Goal: Transaction & Acquisition: Purchase product/service

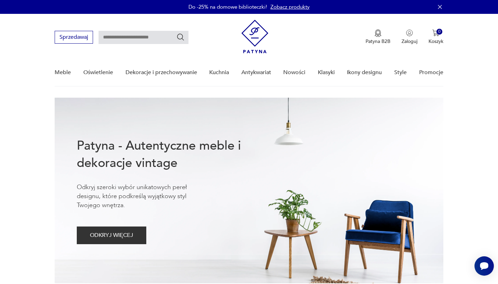
click at [162, 39] on input "text" at bounding box center [144, 37] width 90 height 13
type input "****"
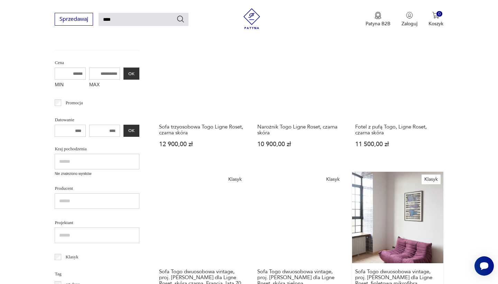
scroll to position [126, 0]
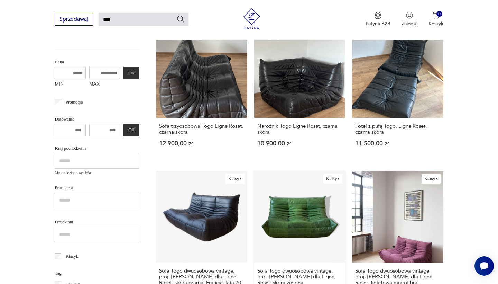
click at [254, 217] on link "Klasyk Sofa Togo dwuosobowa vintage, proj. [PERSON_NAME] dla Ligne Roset, skóra…" at bounding box center [299, 246] width 91 height 151
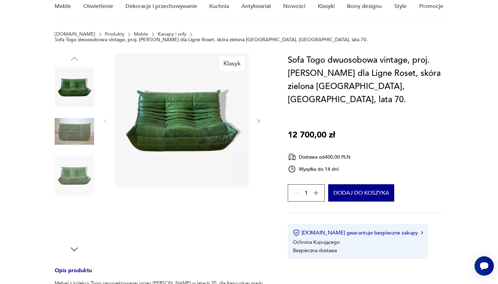
scroll to position [81, 0]
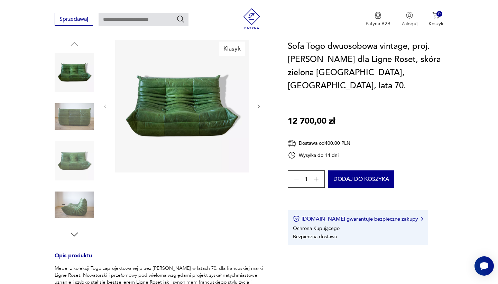
click at [77, 232] on icon "button" at bounding box center [74, 234] width 7 height 4
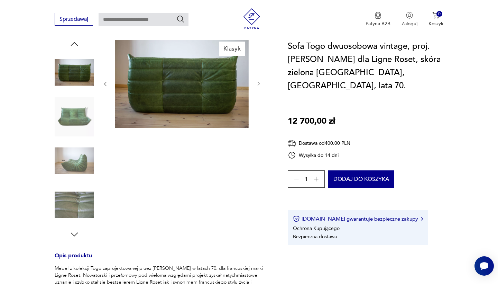
click at [77, 232] on icon "button" at bounding box center [74, 234] width 7 height 4
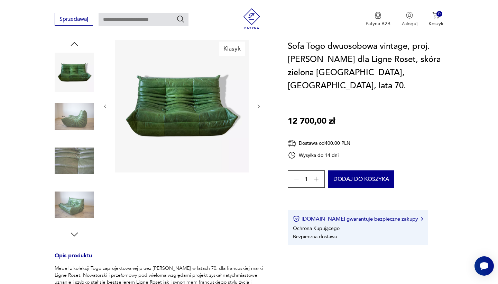
click at [77, 232] on icon "button" at bounding box center [74, 234] width 7 height 4
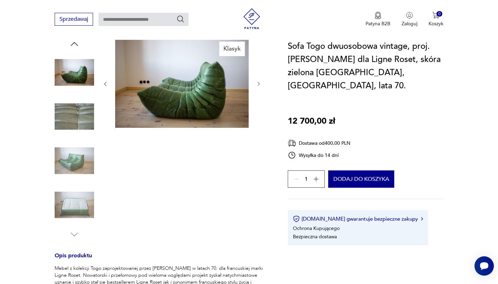
click at [77, 203] on img at bounding box center [74, 204] width 39 height 39
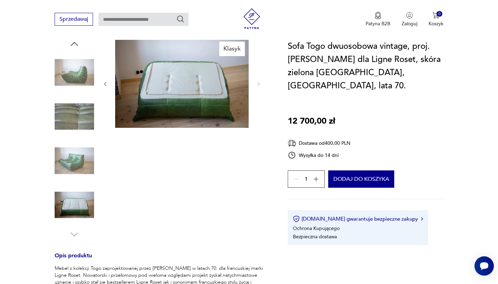
click at [184, 86] on img at bounding box center [181, 83] width 133 height 89
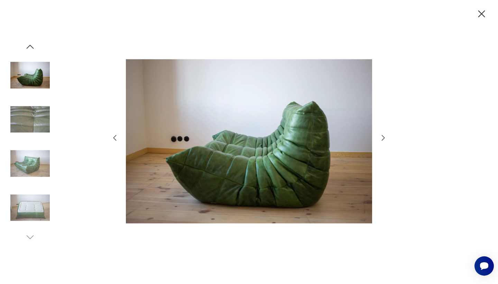
click at [25, 205] on img at bounding box center [29, 207] width 39 height 39
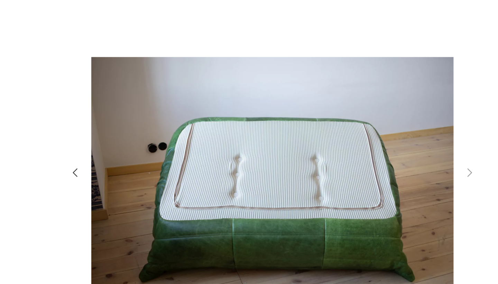
scroll to position [80, 0]
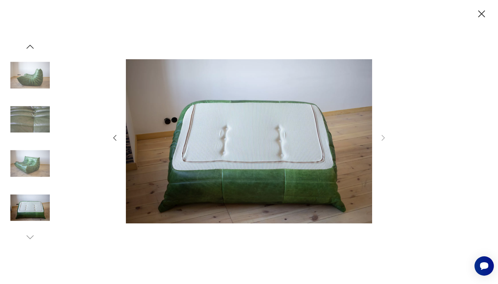
click at [30, 161] on img at bounding box center [29, 162] width 39 height 39
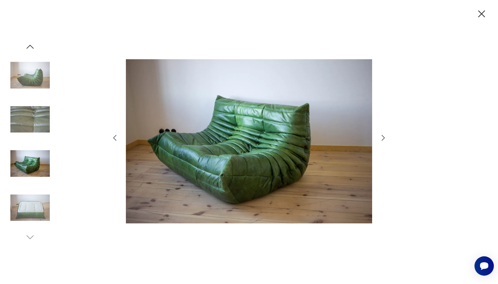
click at [25, 120] on img at bounding box center [29, 119] width 39 height 39
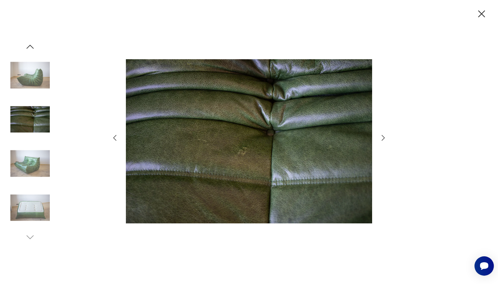
click at [27, 79] on img at bounding box center [29, 74] width 39 height 39
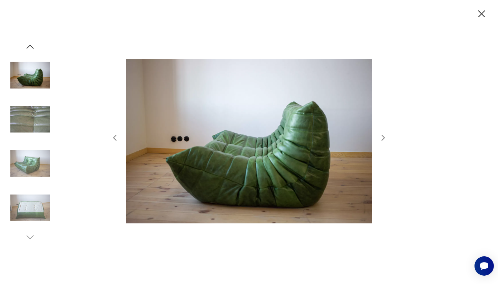
click at [28, 52] on div at bounding box center [29, 141] width 39 height 201
click at [28, 47] on icon "button" at bounding box center [30, 47] width 7 height 4
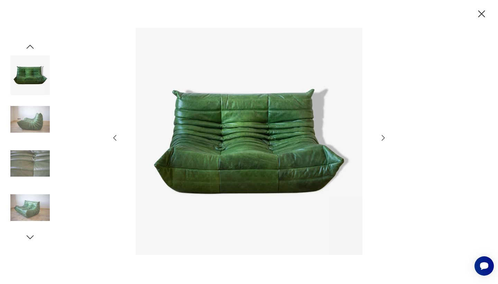
click at [38, 76] on img at bounding box center [29, 74] width 39 height 39
click at [30, 48] on icon "button" at bounding box center [30, 46] width 10 height 10
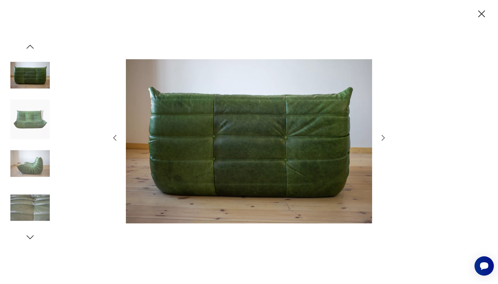
click at [32, 48] on icon "button" at bounding box center [30, 46] width 10 height 10
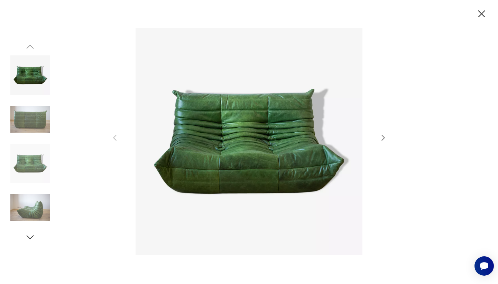
click at [35, 76] on img at bounding box center [29, 74] width 39 height 39
click at [35, 237] on div at bounding box center [29, 141] width 39 height 201
click at [31, 237] on icon "button" at bounding box center [30, 237] width 10 height 10
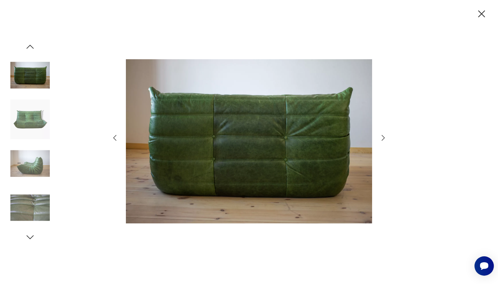
click at [31, 237] on icon "button" at bounding box center [30, 237] width 10 height 10
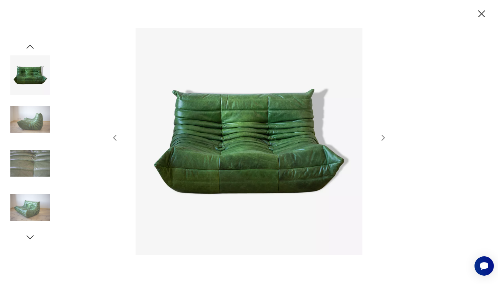
click at [31, 237] on icon "button" at bounding box center [30, 237] width 10 height 10
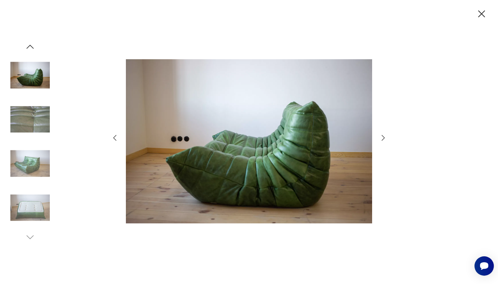
click at [29, 170] on img at bounding box center [29, 162] width 39 height 39
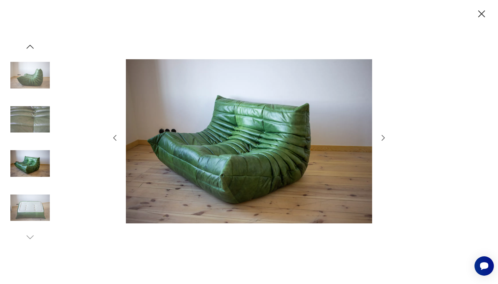
click at [37, 207] on img at bounding box center [29, 207] width 39 height 39
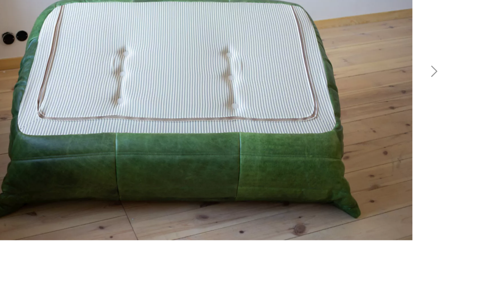
scroll to position [57, 0]
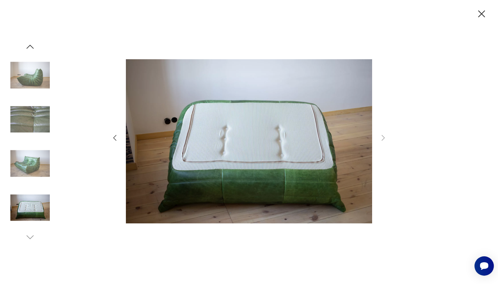
click at [477, 14] on icon "button" at bounding box center [481, 14] width 12 height 12
